Goal: Check status

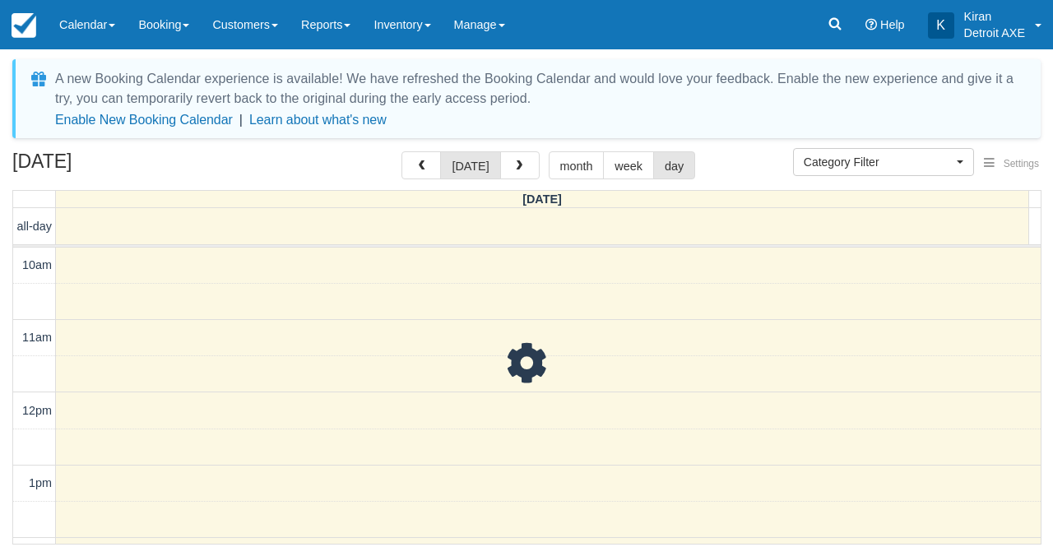
select select
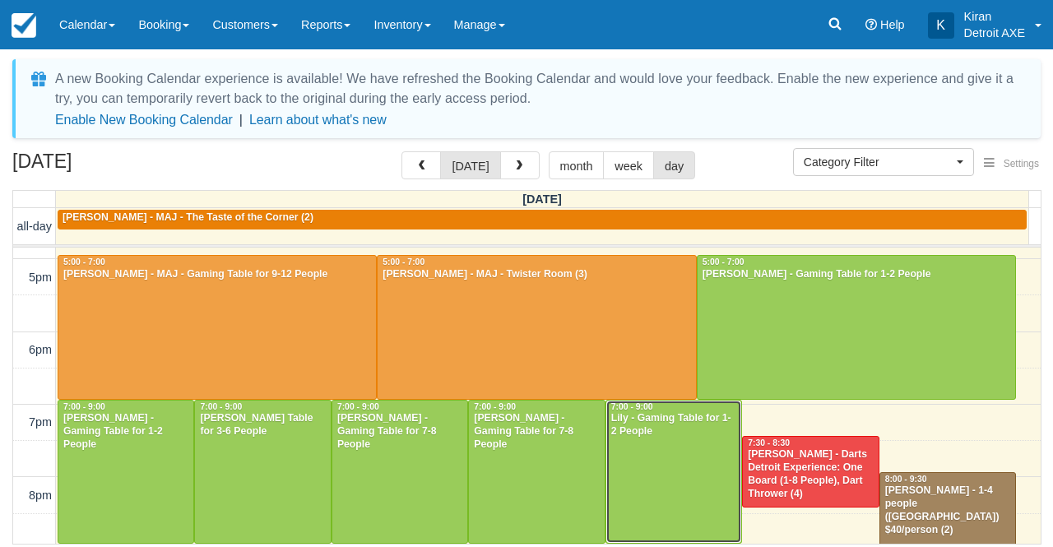
scroll to position [497, 0]
